Goal: Feedback & Contribution: Contribute content

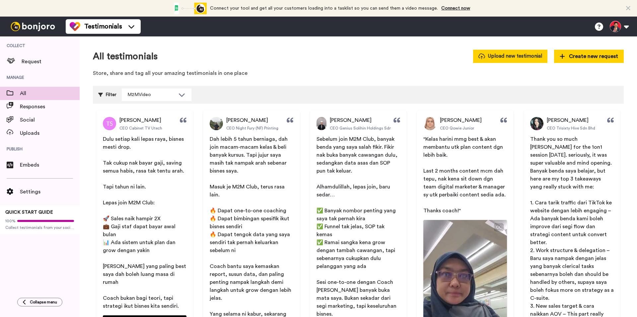
click at [525, 58] on button "Upload new testimonial" at bounding box center [510, 56] width 74 height 13
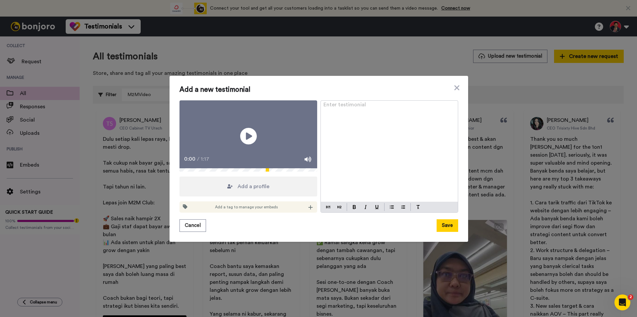
click at [366, 101] on div "Enter testimonial ﻿" at bounding box center [389, 151] width 137 height 101
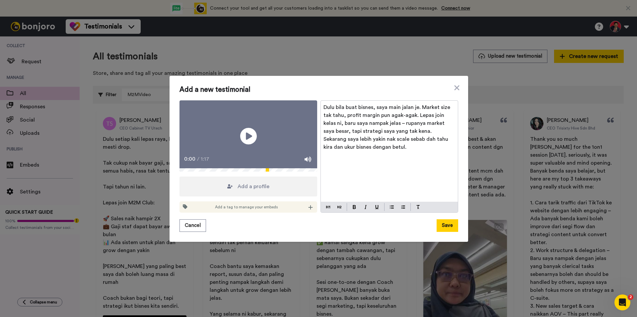
click at [386, 113] on span "Dulu bila buat bisnes, saya main jalan je. Market size tak tahu, profit margin …" at bounding box center [387, 127] width 128 height 45
click at [249, 191] on span "Add a profile" at bounding box center [253, 187] width 32 height 8
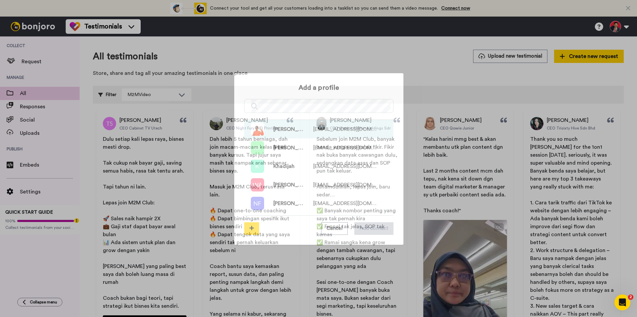
click at [325, 130] on span "[EMAIL_ADDRESS][DOMAIN_NAME]" at bounding box center [345, 129] width 64 height 8
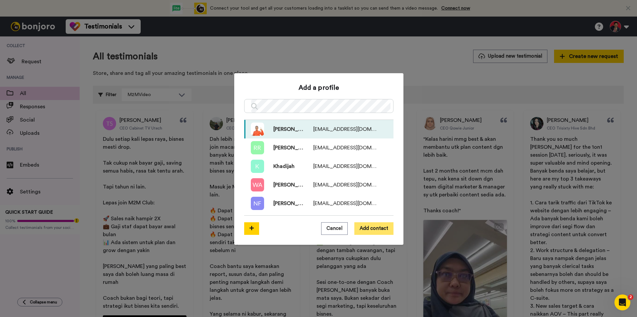
click at [365, 226] on button "Add contact" at bounding box center [373, 229] width 39 height 13
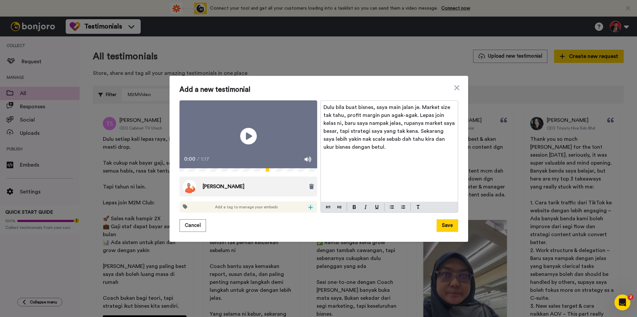
click at [309, 210] on icon at bounding box center [310, 207] width 5 height 5
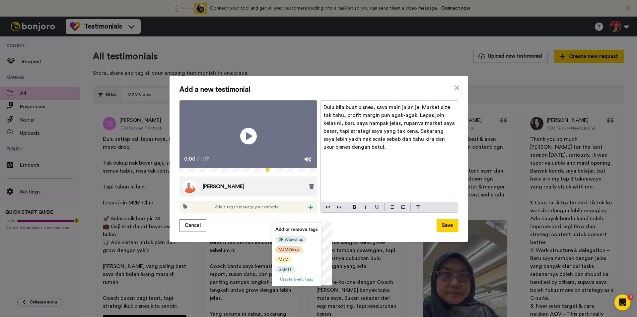
click at [289, 250] on span "M2MVideo" at bounding box center [289, 249] width 20 height 5
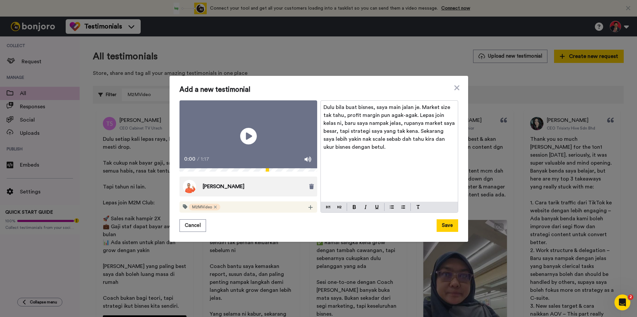
click at [215, 191] on span "[PERSON_NAME]" at bounding box center [224, 187] width 42 height 8
click at [189, 193] on img at bounding box center [189, 186] width 13 height 13
click at [310, 189] on icon at bounding box center [311, 186] width 5 height 5
click at [234, 195] on div "Add a profile" at bounding box center [248, 187] width 138 height 20
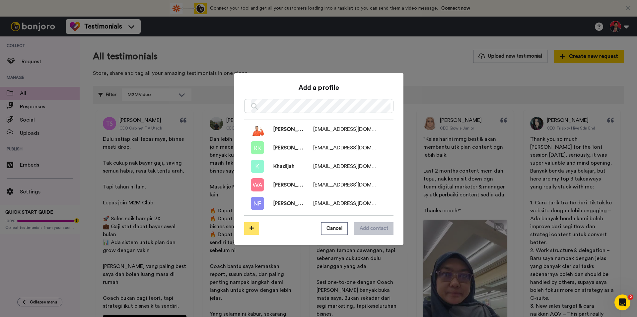
click at [249, 229] on icon at bounding box center [251, 228] width 4 height 5
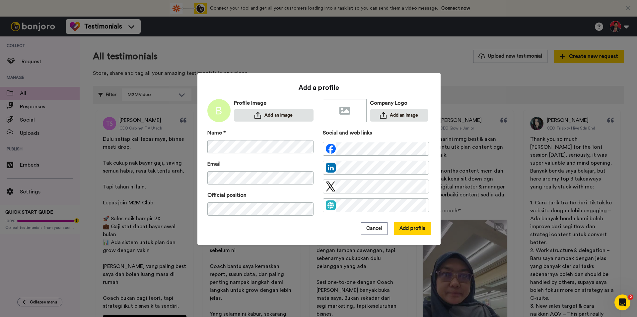
click at [218, 116] on img at bounding box center [218, 110] width 23 height 23
click at [257, 112] on button "Add an image" at bounding box center [274, 115] width 80 height 13
click at [380, 112] on img at bounding box center [383, 115] width 7 height 7
click at [400, 227] on button "Add profile" at bounding box center [412, 229] width 36 height 13
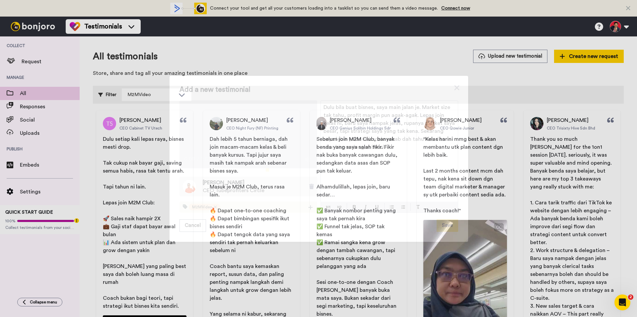
click at [452, 232] on button "Save" at bounding box center [447, 226] width 22 height 13
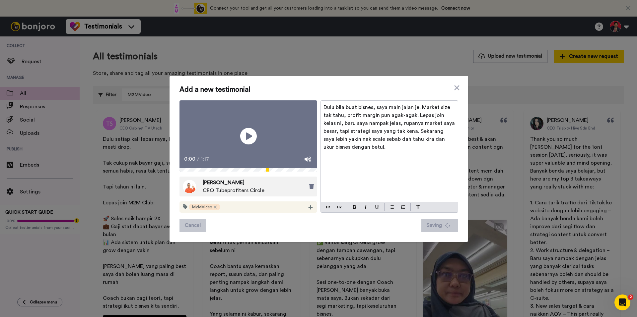
click at [248, 195] on span "CEO Tubeprofiters Circle" at bounding box center [234, 191] width 62 height 8
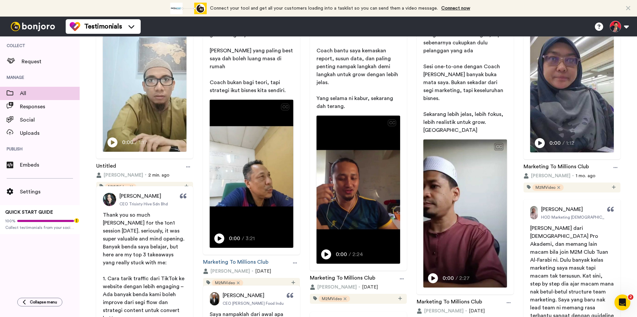
scroll to position [232, 0]
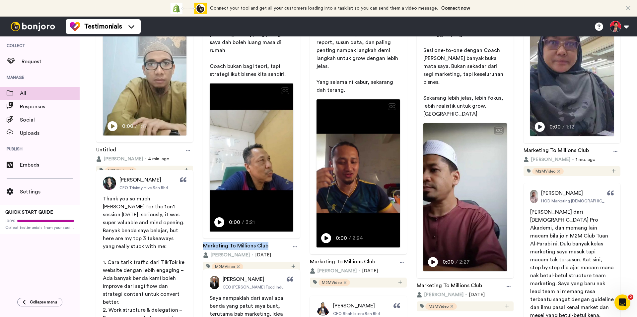
drag, startPoint x: 270, startPoint y: 237, endPoint x: 202, endPoint y: 236, distance: 68.3
click at [202, 236] on div "[PERSON_NAME] CEO Cabinet TV Utech Dulu setiap kali lepas raya, bisnes mesti dr…" at bounding box center [251, 75] width 103 height 394
copy link "Marketing To Millions Club"
click at [187, 149] on icon at bounding box center [188, 151] width 4 height 5
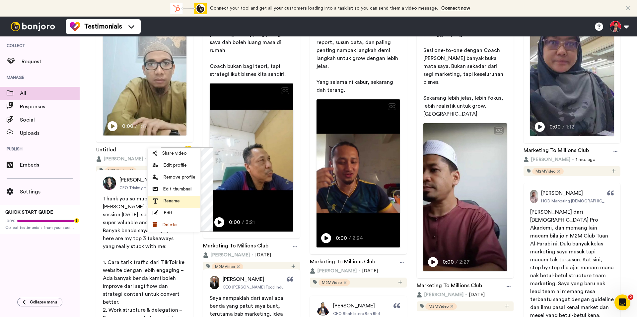
click at [183, 199] on div "Rename" at bounding box center [174, 201] width 43 height 7
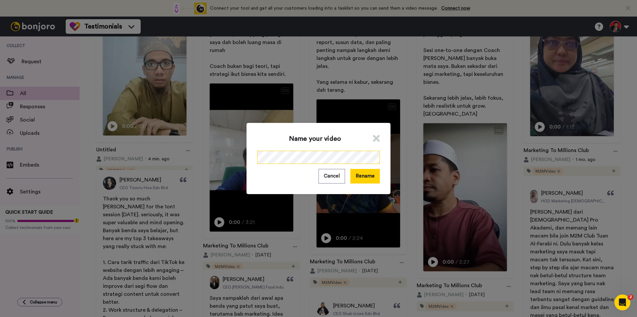
click at [251, 159] on div "Name your video Cancel Rename" at bounding box center [318, 158] width 144 height 71
click at [367, 172] on button "Rename" at bounding box center [365, 176] width 30 height 14
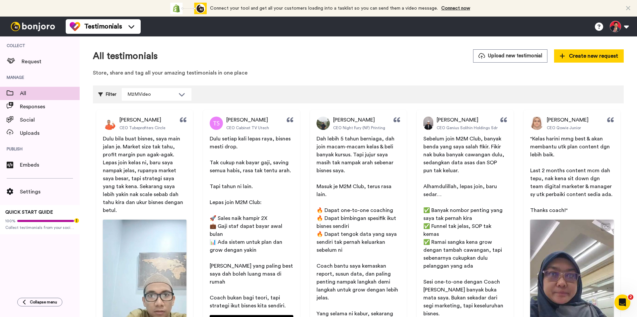
scroll to position [0, 0]
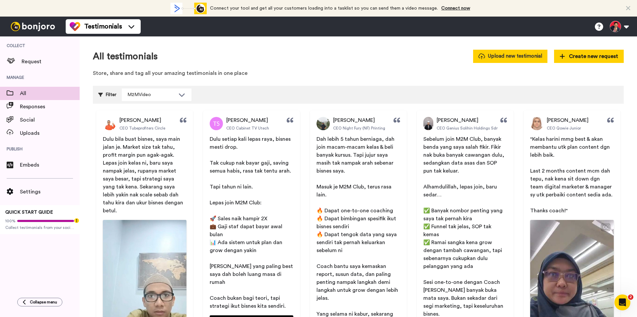
click at [525, 55] on button "Upload new testimonial" at bounding box center [510, 56] width 74 height 13
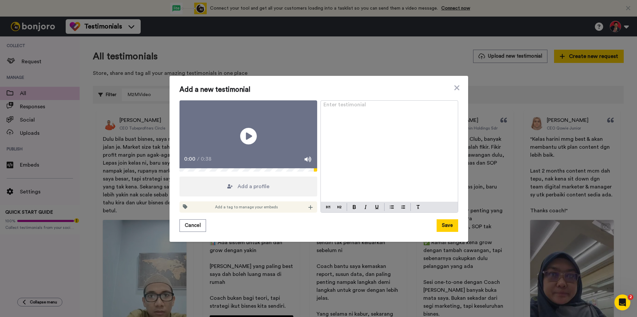
click at [344, 136] on div "Enter testimonial ﻿" at bounding box center [389, 151] width 137 height 101
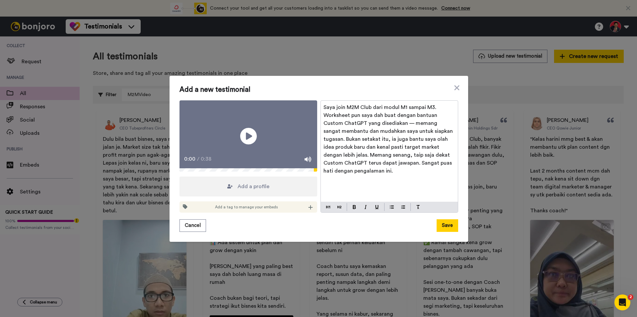
click at [389, 115] on span "Saya join M2M Club dari modul M1 sampai M3. Worksheet pun saya dah buat dengan …" at bounding box center [388, 139] width 131 height 69
click at [375, 153] on span "Saya join M2M Club dari modul M1 sampai M3. Worksheet pun saya dah buat dengan …" at bounding box center [388, 139] width 130 height 69
drag, startPoint x: 377, startPoint y: 158, endPoint x: 322, endPoint y: 163, distance: 54.6
click at [323, 163] on span "Saya join M2M Club dari modul M1 sampai M3. Worksheet pun saya dah buat dengan …" at bounding box center [387, 139] width 128 height 69
click at [268, 196] on div "Add a profile" at bounding box center [248, 187] width 138 height 20
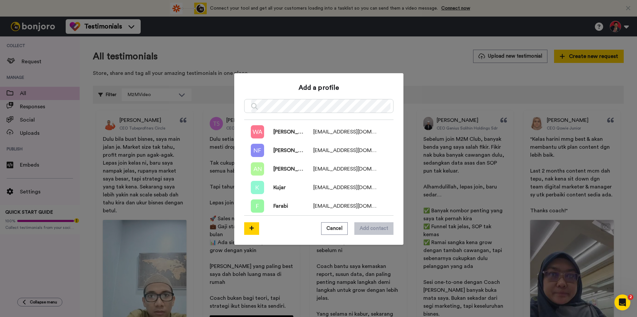
scroll to position [72, 0]
click at [253, 229] on button at bounding box center [251, 229] width 15 height 13
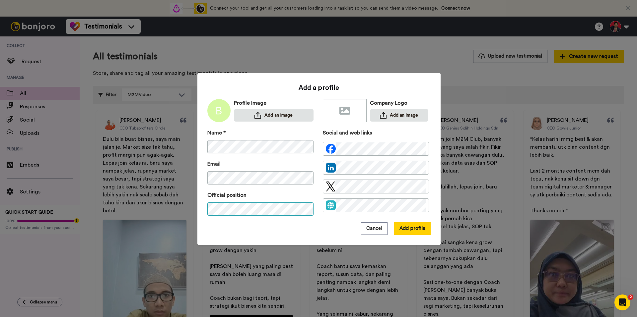
scroll to position [0, 16]
click at [275, 111] on button "Add an image" at bounding box center [274, 115] width 80 height 13
click at [382, 118] on img at bounding box center [383, 115] width 7 height 7
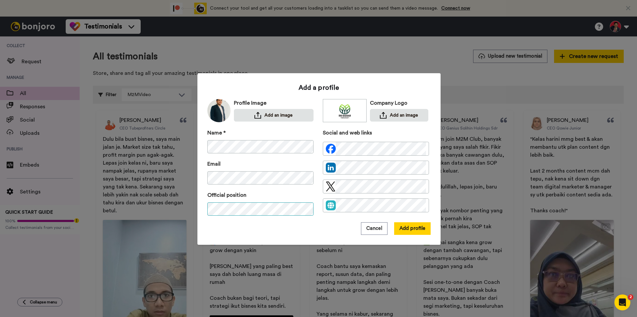
click at [331, 207] on div "Name * Email Official position Social and web links" at bounding box center [318, 176] width 223 height 94
click at [422, 232] on button "Add profile" at bounding box center [412, 229] width 36 height 13
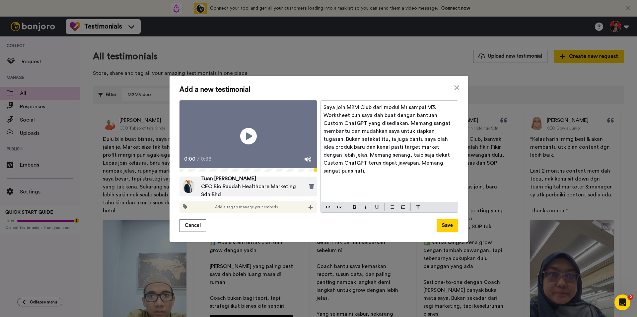
click at [262, 210] on span "Add a tag to manage your embeds" at bounding box center [246, 207] width 63 height 5
click at [308, 210] on icon at bounding box center [310, 207] width 5 height 5
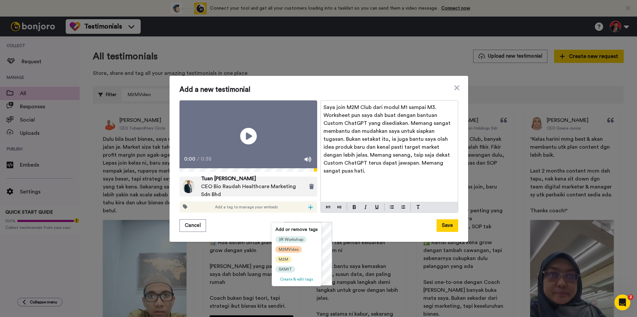
click at [293, 249] on span "M2MVideo" at bounding box center [289, 249] width 20 height 5
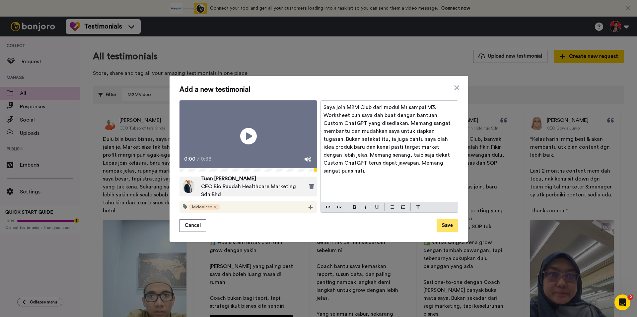
click at [438, 232] on button "Save" at bounding box center [447, 226] width 22 height 13
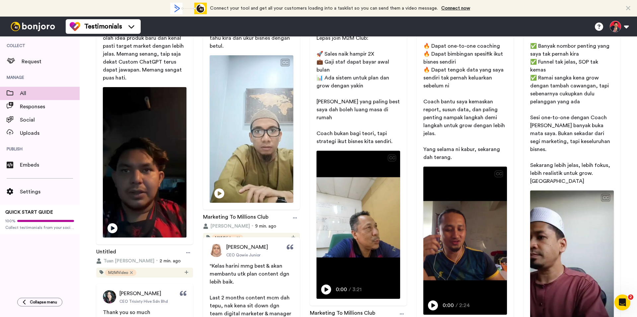
scroll to position [232, 0]
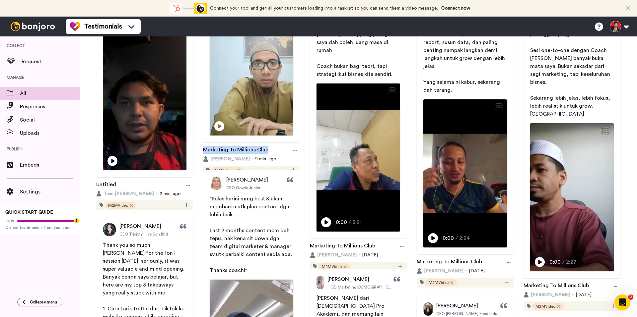
drag, startPoint x: 269, startPoint y: 142, endPoint x: 204, endPoint y: 134, distance: 66.1
click at [204, 134] on div "[PERSON_NAME] CEO Tubeprofiters Circle Dulu bila buat bisnes, saya main jalan j…" at bounding box center [251, 27] width 103 height 298
copy link "Marketing To Millions Club"
click at [186, 183] on icon at bounding box center [188, 185] width 4 height 5
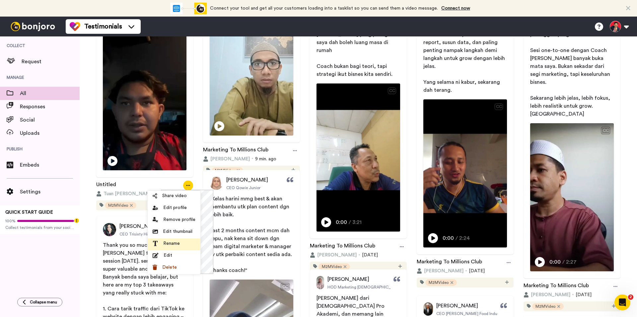
click at [179, 243] on span "Rename" at bounding box center [171, 243] width 17 height 7
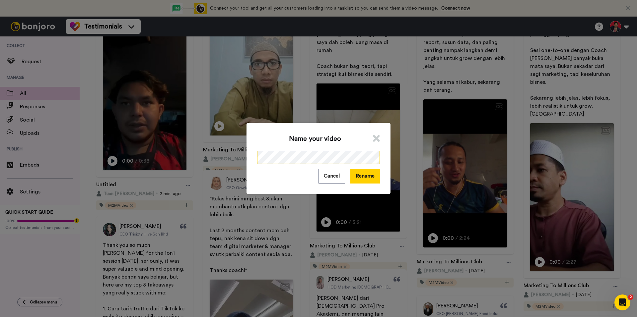
click at [249, 161] on div "Name your video Cancel Rename" at bounding box center [318, 158] width 144 height 71
click at [366, 174] on button "Rename" at bounding box center [365, 176] width 30 height 14
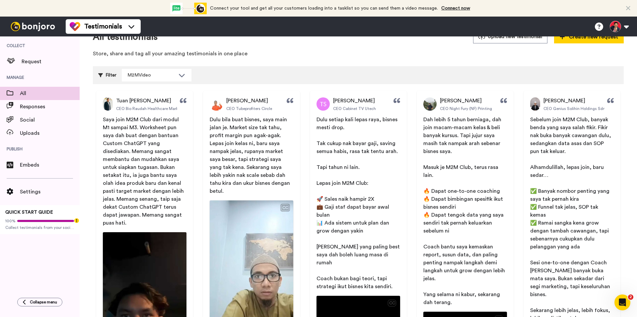
scroll to position [0, 0]
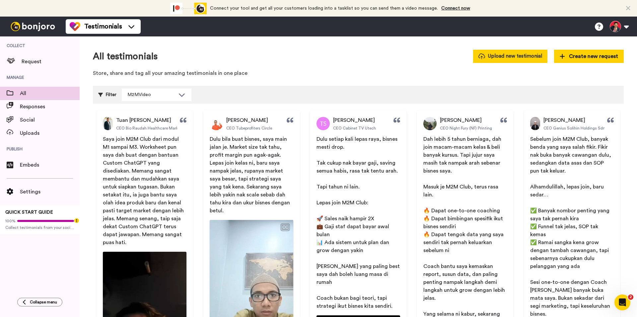
click at [520, 54] on button "Upload new testimonial" at bounding box center [510, 56] width 74 height 13
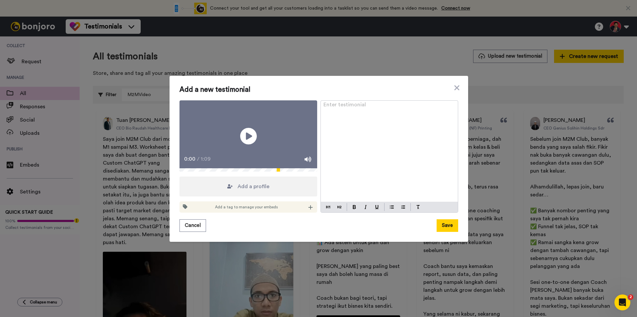
click at [367, 116] on div "Enter testimonial ﻿" at bounding box center [389, 151] width 137 height 101
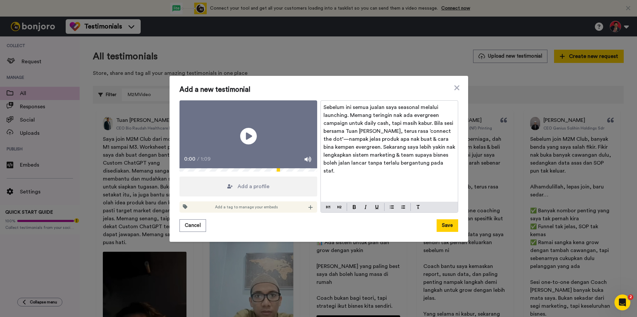
click at [227, 189] on icon at bounding box center [229, 186] width 5 height 5
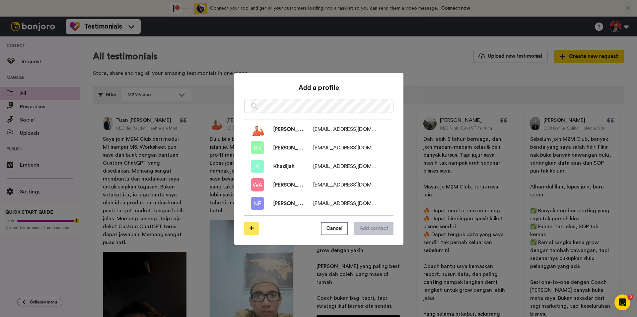
click at [252, 229] on button at bounding box center [251, 229] width 15 height 13
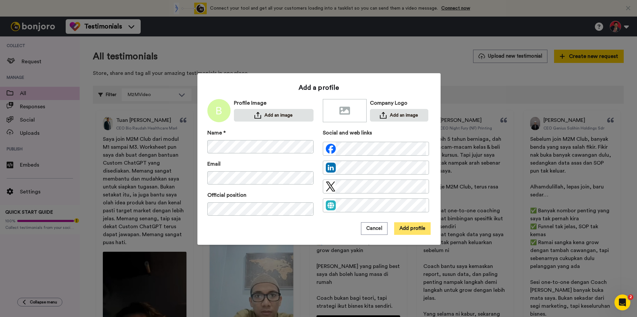
click at [409, 228] on button "Add profile" at bounding box center [412, 229] width 36 height 13
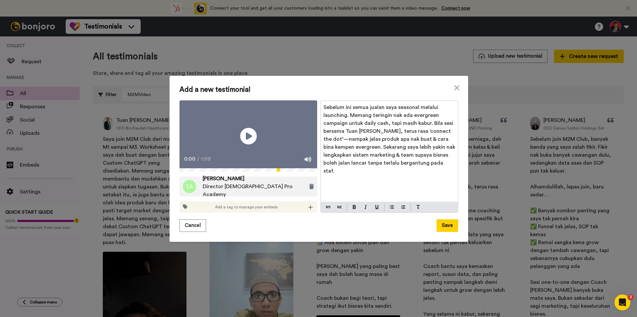
click at [279, 213] on div "Add a tag to manage your embeds" at bounding box center [248, 207] width 138 height 11
click at [308, 210] on icon at bounding box center [310, 207] width 5 height 5
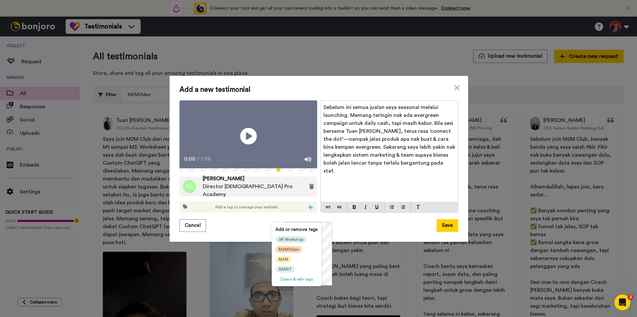
click at [287, 251] on span "M2MVideo" at bounding box center [289, 249] width 20 height 5
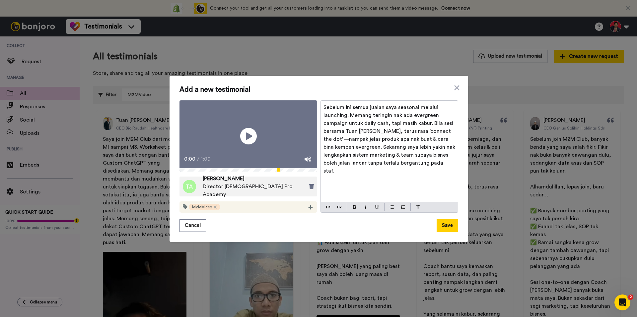
click at [444, 120] on p "Sebelum ini semua jualan saya seasonal melalui launching. Memang teringin nak a…" at bounding box center [389, 139] width 132 height 72
click at [436, 120] on span "Sebelum ini semua jualan saya seasonal melalui launching. Memang teringin nak a…" at bounding box center [389, 139] width 133 height 69
click at [444, 232] on button "Save" at bounding box center [447, 226] width 22 height 13
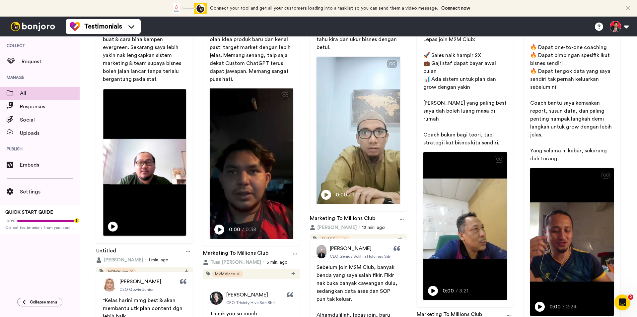
scroll to position [166, 0]
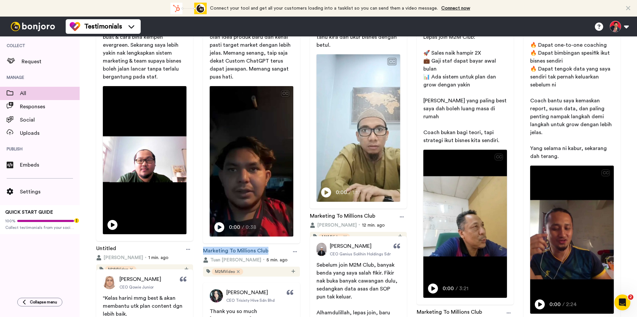
drag, startPoint x: 271, startPoint y: 249, endPoint x: 202, endPoint y: 250, distance: 69.3
click at [203, 250] on div "Marketing To Millions Club" at bounding box center [251, 252] width 97 height 10
copy link "Marketing To Millions Club"
click at [192, 245] on div at bounding box center [188, 250] width 10 height 10
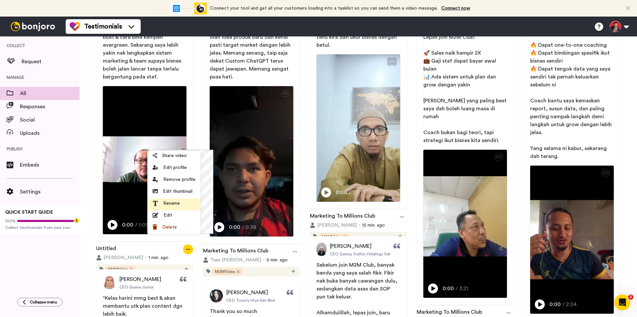
click at [175, 204] on span "Rename" at bounding box center [171, 203] width 17 height 7
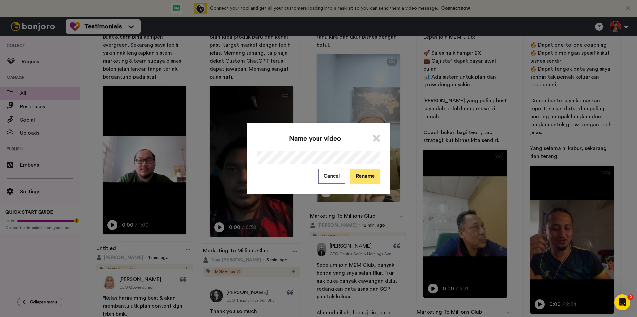
click at [370, 176] on button "Rename" at bounding box center [365, 176] width 30 height 14
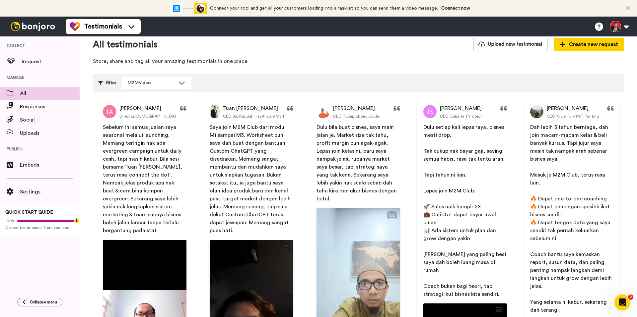
scroll to position [0, 0]
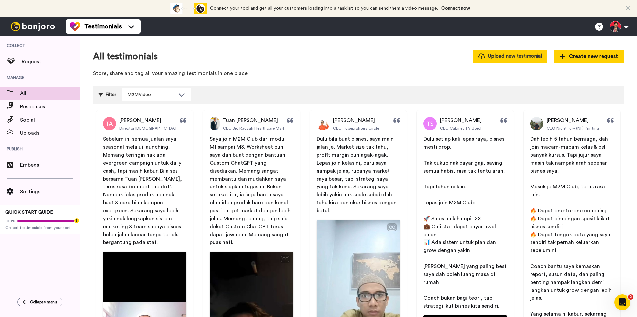
click at [496, 60] on button "Upload new testimonial" at bounding box center [510, 56] width 74 height 13
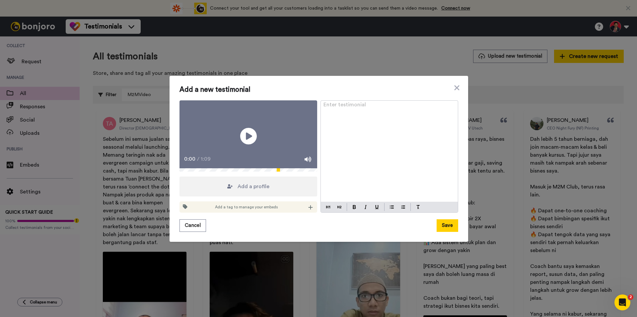
click at [327, 103] on p "Enter testimonial ﻿" at bounding box center [389, 107] width 132 height 8
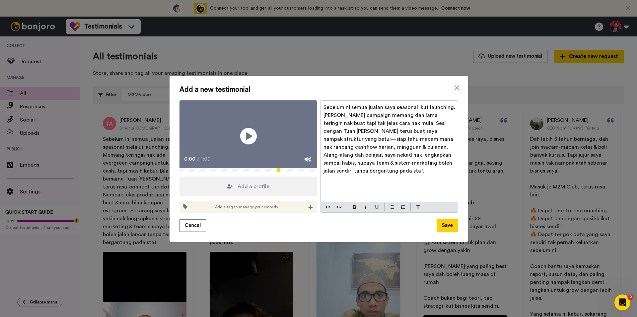
click at [444, 121] on span "Sebelum ni semua jualan saya seasonal ikut launching. [PERSON_NAME] campaign me…" at bounding box center [389, 139] width 133 height 69
drag, startPoint x: 308, startPoint y: 216, endPoint x: 304, endPoint y: 218, distance: 4.3
click at [308, 210] on icon at bounding box center [310, 207] width 5 height 5
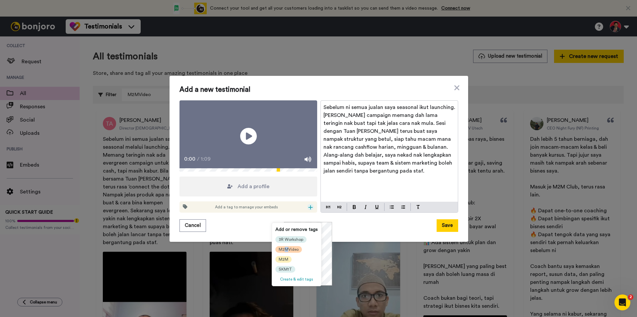
click at [286, 249] on span "M2MVideo" at bounding box center [289, 249] width 20 height 5
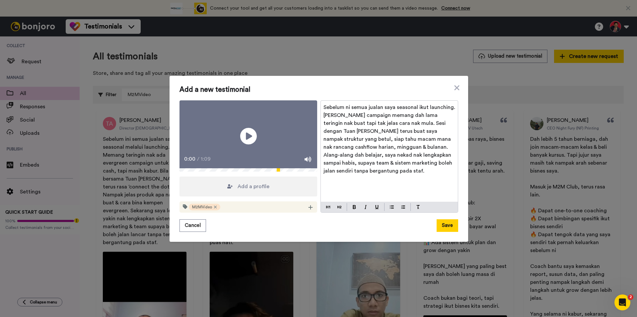
click at [237, 191] on span "Add a profile" at bounding box center [253, 187] width 32 height 8
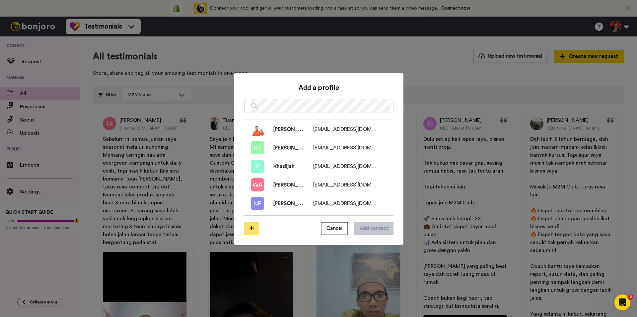
click at [249, 230] on icon at bounding box center [251, 228] width 4 height 5
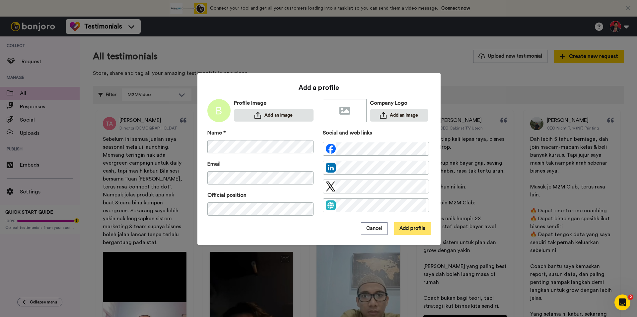
click at [400, 226] on button "Add profile" at bounding box center [412, 229] width 36 height 13
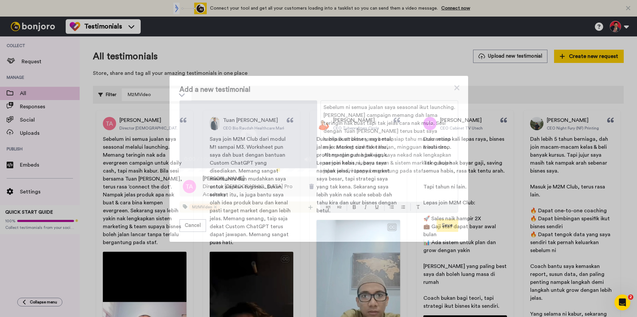
click at [438, 232] on button "Save" at bounding box center [447, 226] width 22 height 13
